Goal: Task Accomplishment & Management: Use online tool/utility

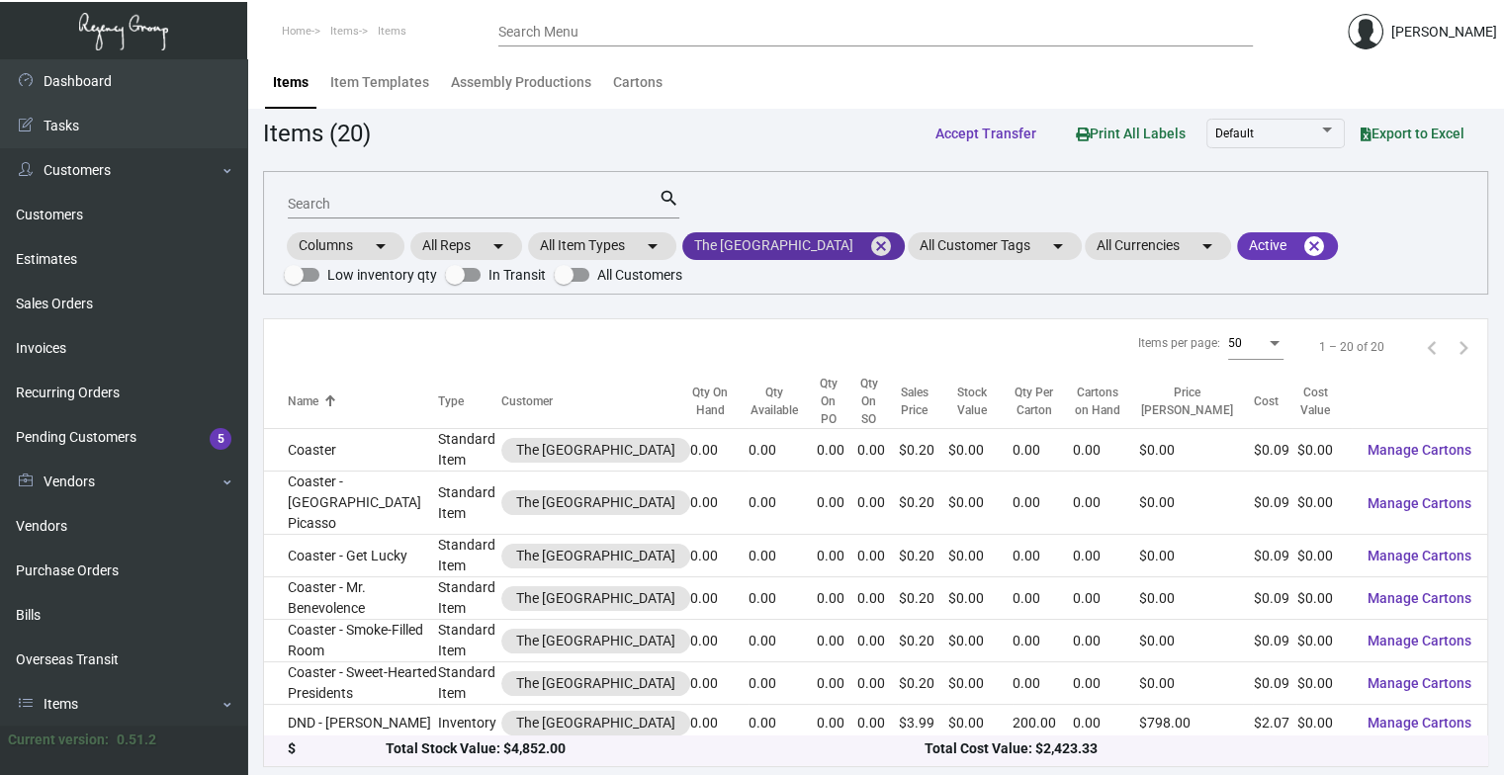
scroll to position [11, 0]
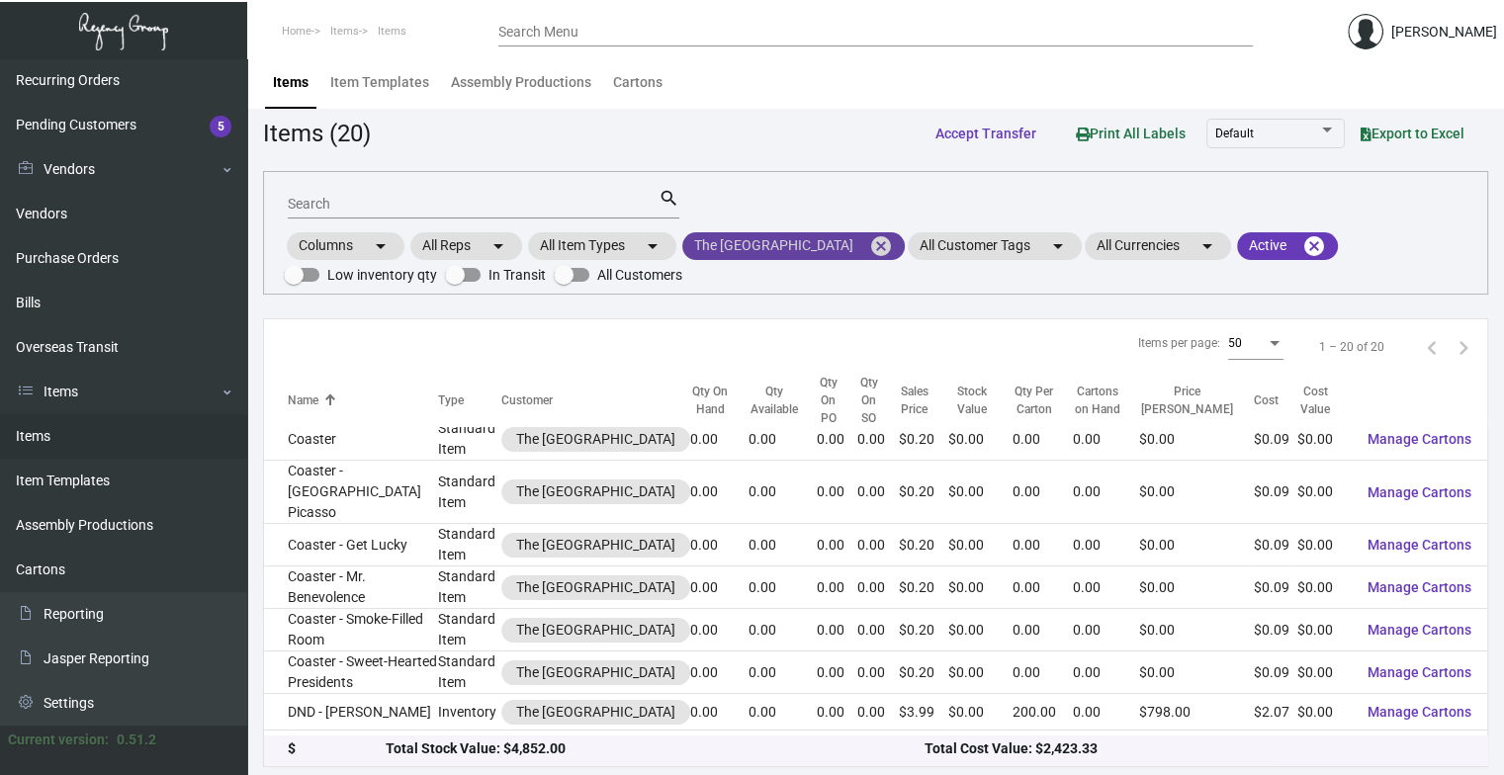
click at [893, 234] on mat-icon "cancel" at bounding box center [881, 246] width 24 height 24
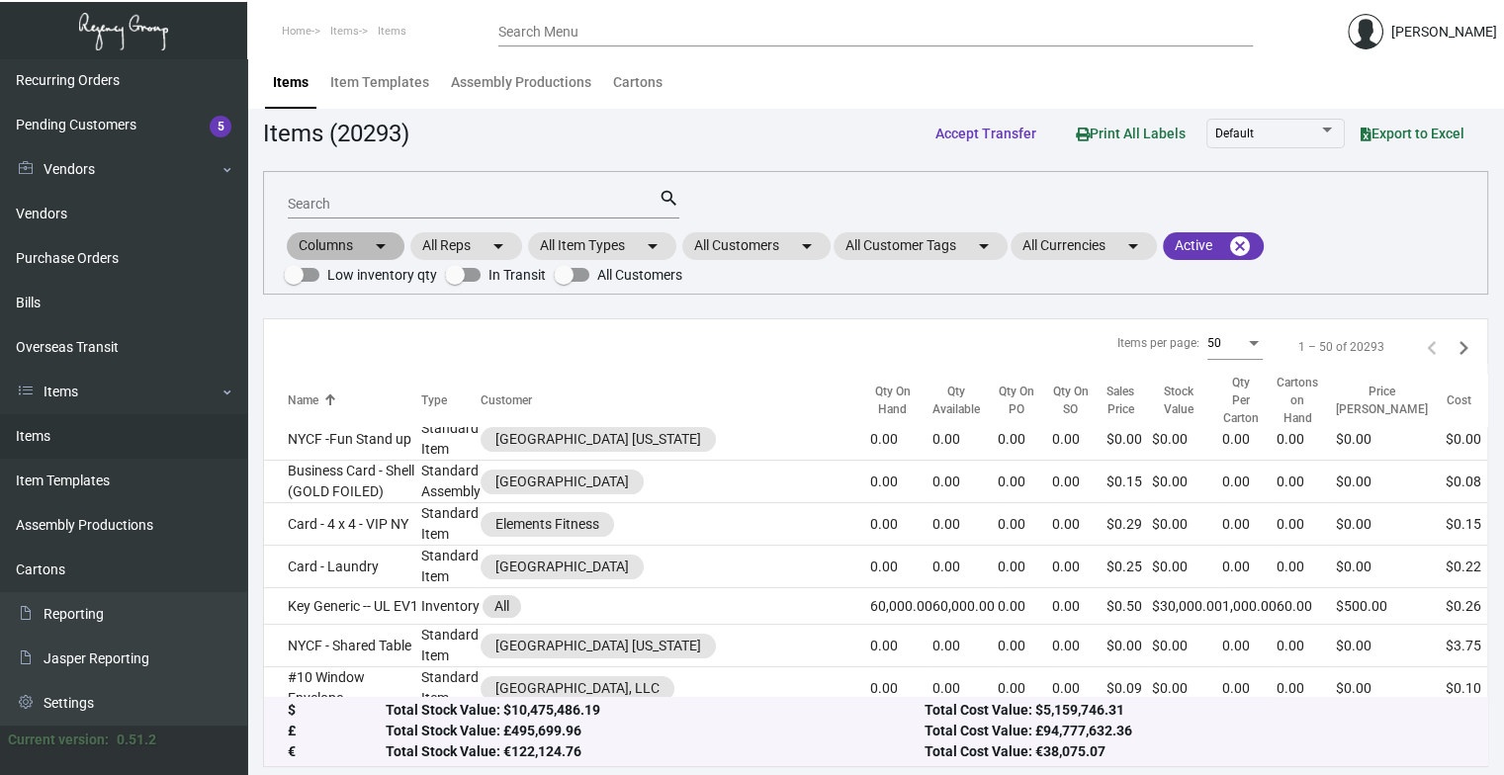
click at [741, 229] on div "Columns arrow_drop_down All Reps arrow_drop_down All Item Types arrow_drop_down…" at bounding box center [875, 258] width 1183 height 58
click at [751, 242] on mat-chip "All Customers arrow_drop_down" at bounding box center [756, 246] width 148 height 28
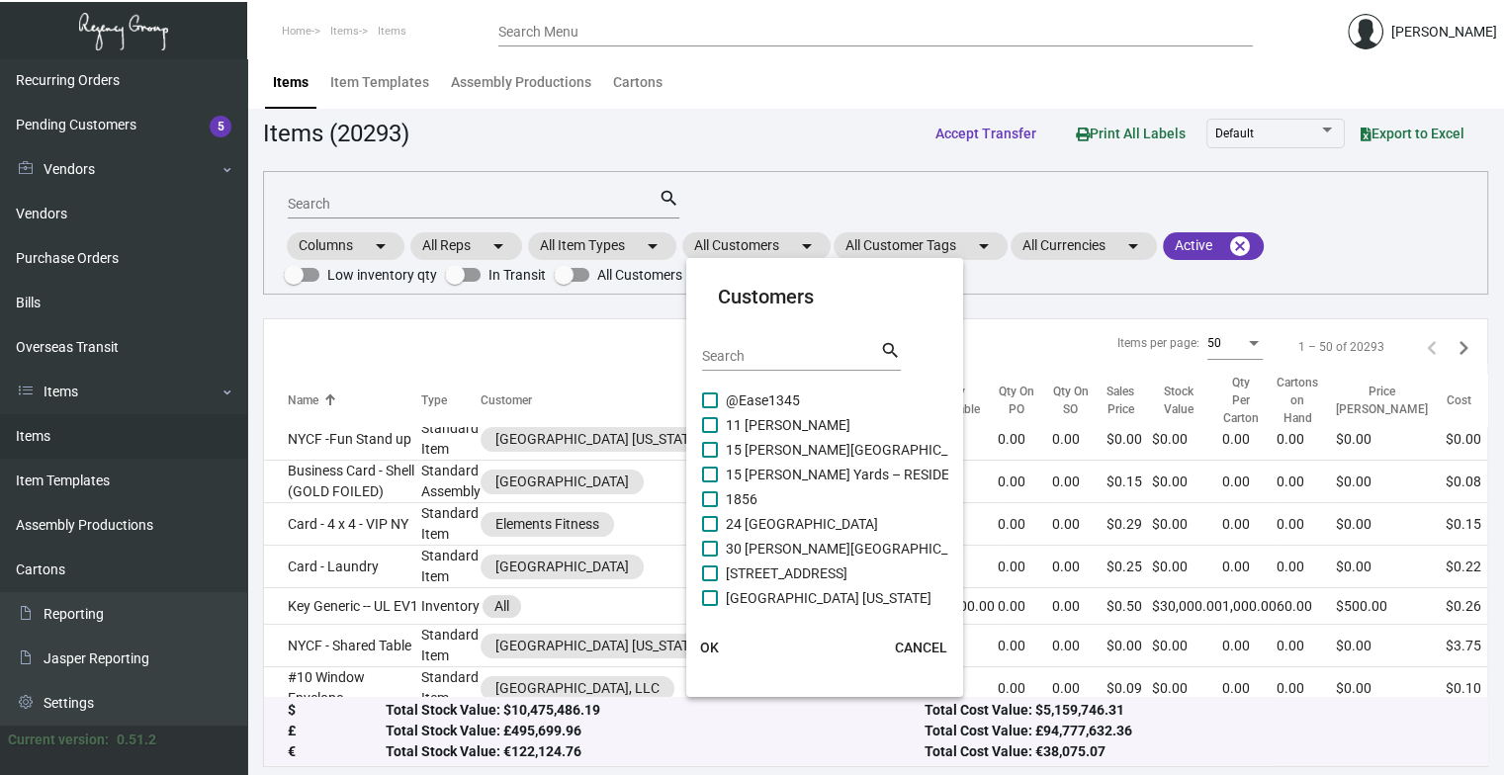
click at [756, 353] on input "Search" at bounding box center [791, 357] width 178 height 16
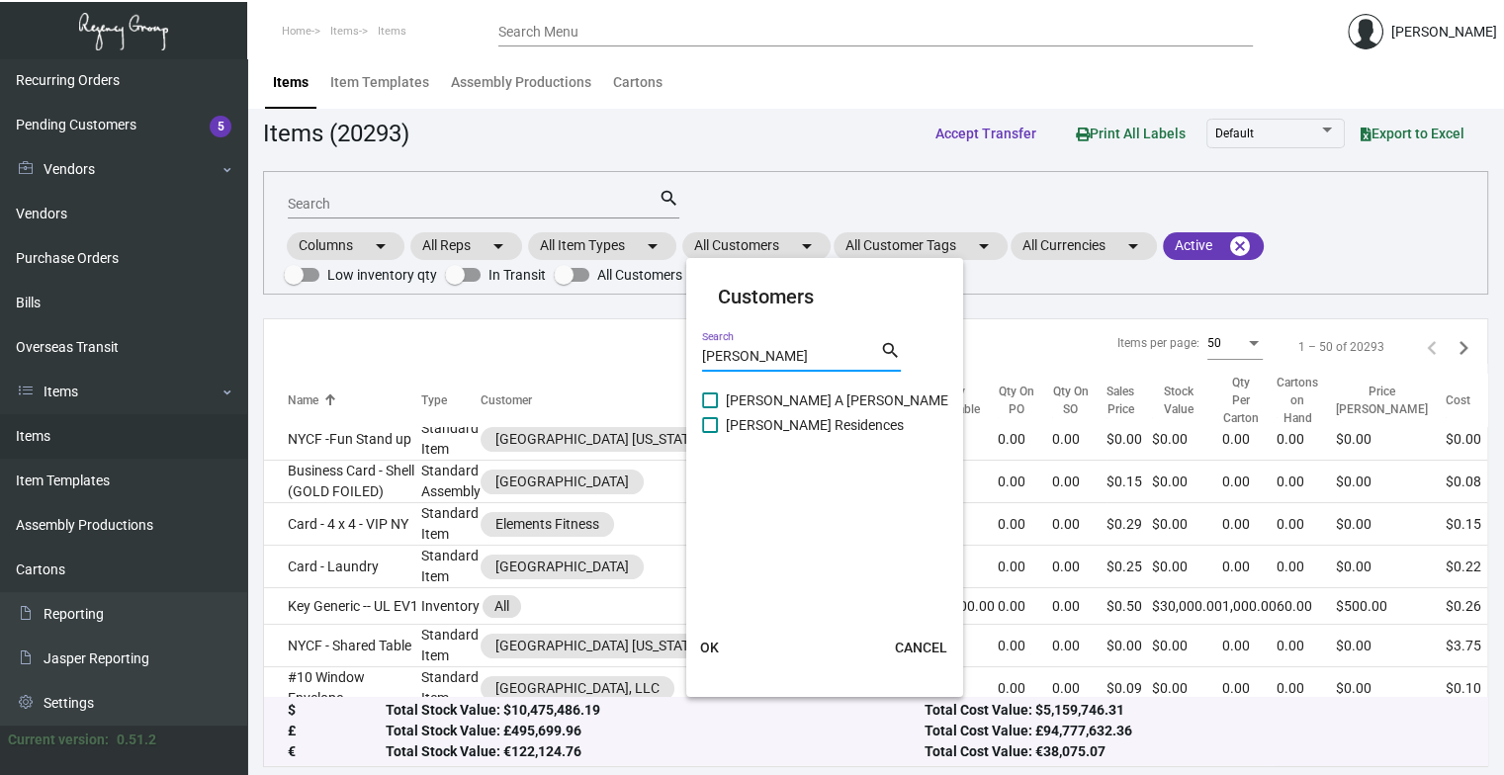
type input "[PERSON_NAME]"
click at [751, 395] on span "[PERSON_NAME] A [PERSON_NAME][GEOGRAPHIC_DATA]" at bounding box center [906, 401] width 360 height 24
click at [710, 408] on input "[PERSON_NAME] A [PERSON_NAME][GEOGRAPHIC_DATA]" at bounding box center [709, 408] width 1 height 1
checkbox input "true"
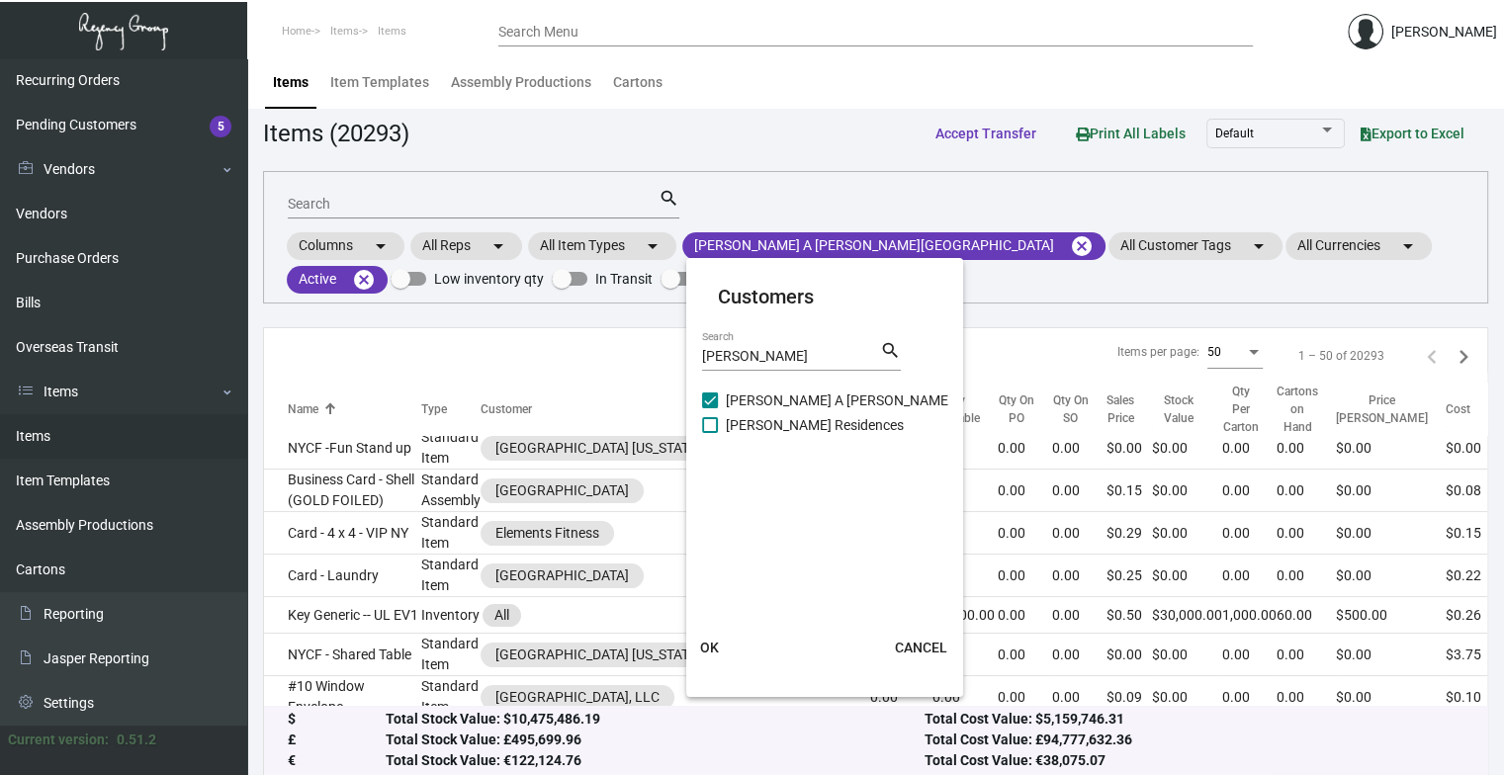
click at [708, 648] on span "OK" at bounding box center [709, 648] width 19 height 16
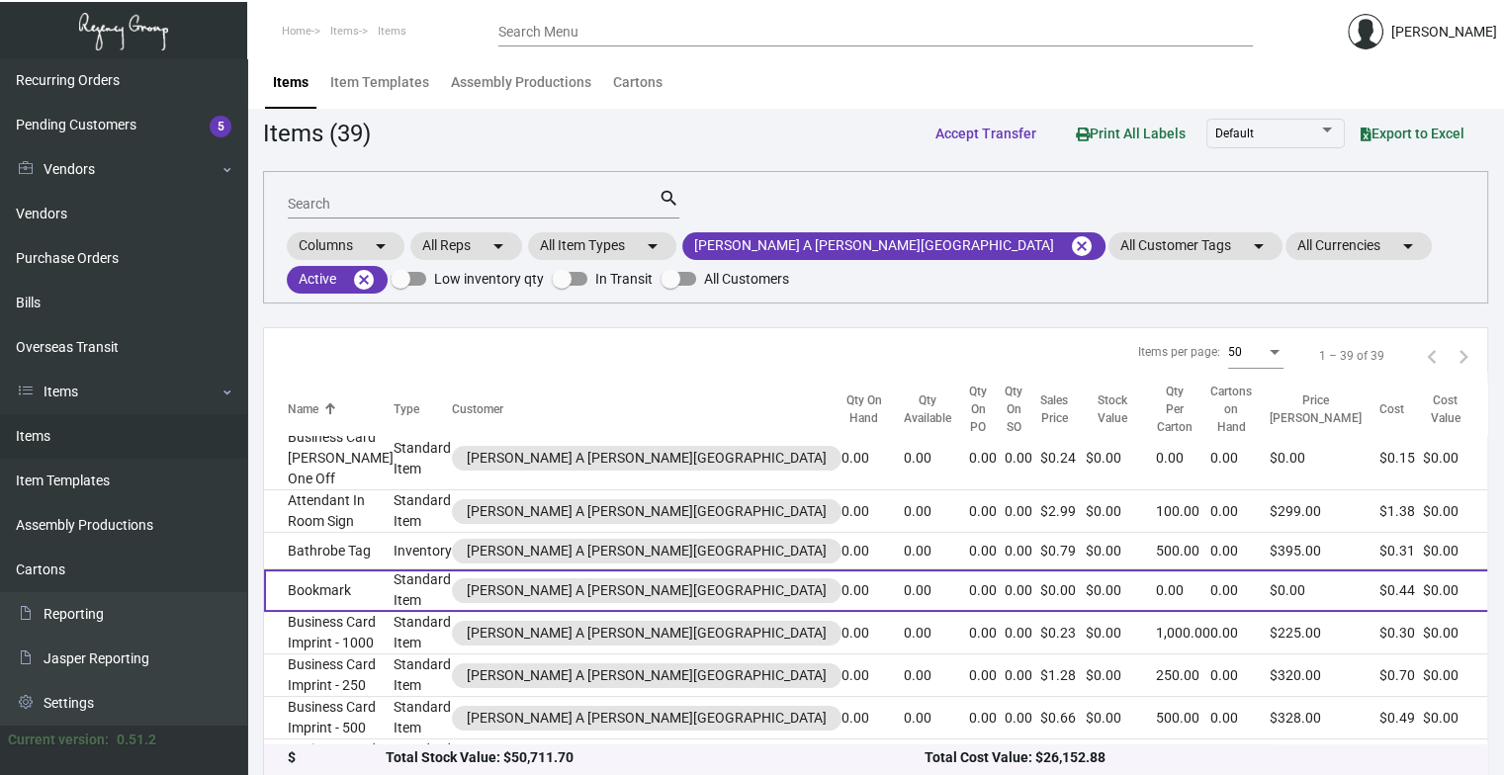
click at [344, 597] on td "Bookmark" at bounding box center [329, 590] width 130 height 43
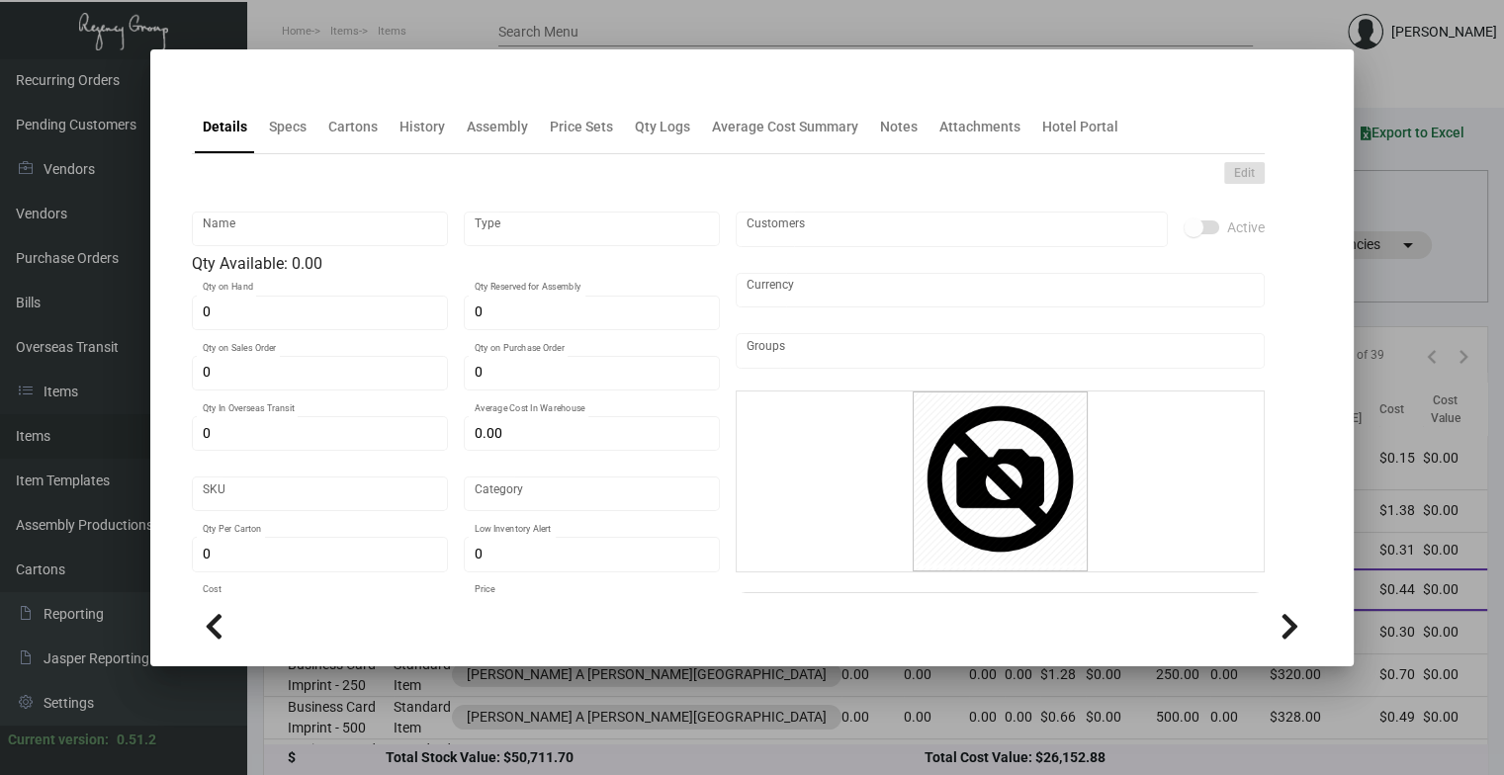
type input "Bookmark"
type input "Standard Item"
type input "$ 0.00"
type input "Standard"
type input "$ 0.436"
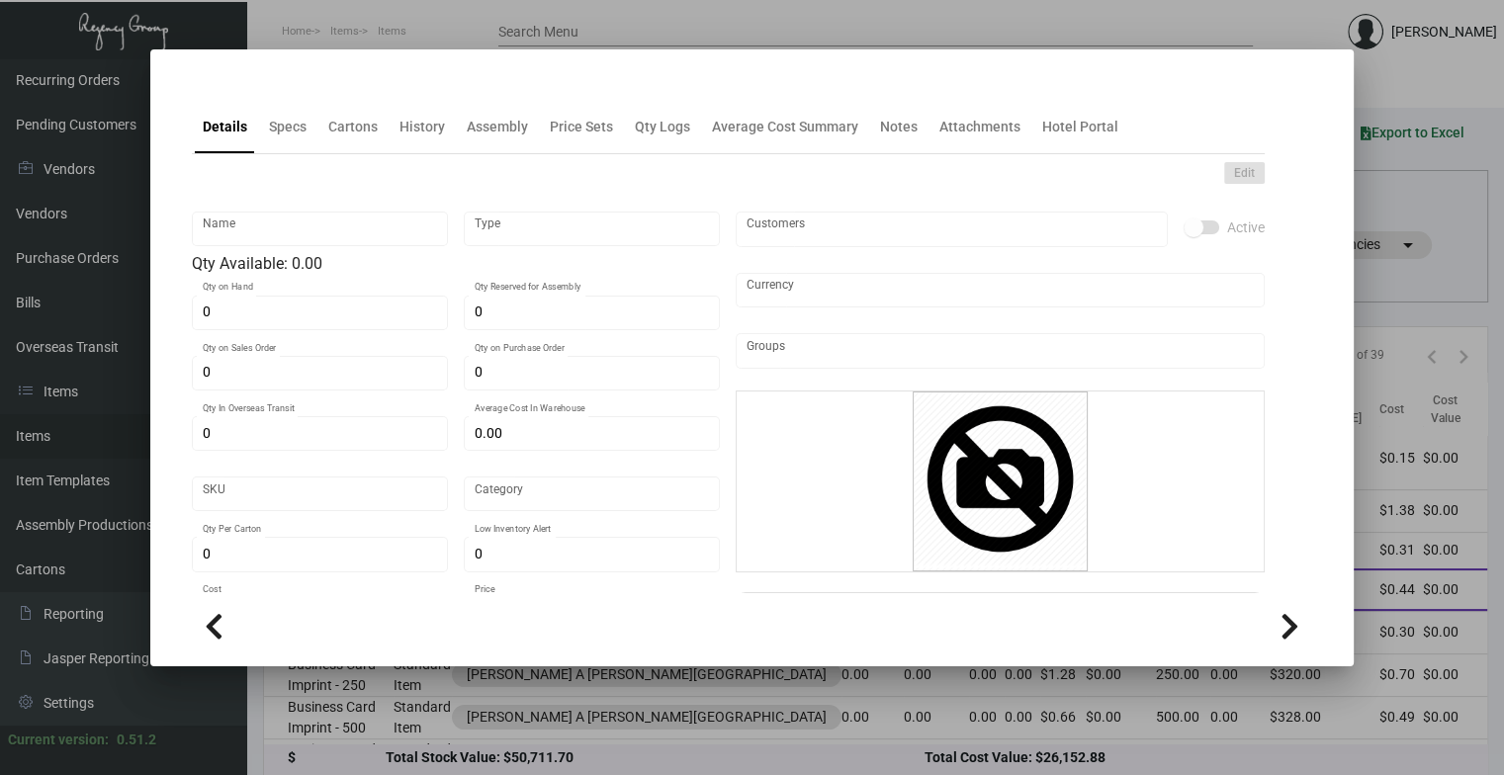
type input "$ 0.00"
checkbox input "true"
type input "United States Dollar $"
